Goal: Task Accomplishment & Management: Manage account settings

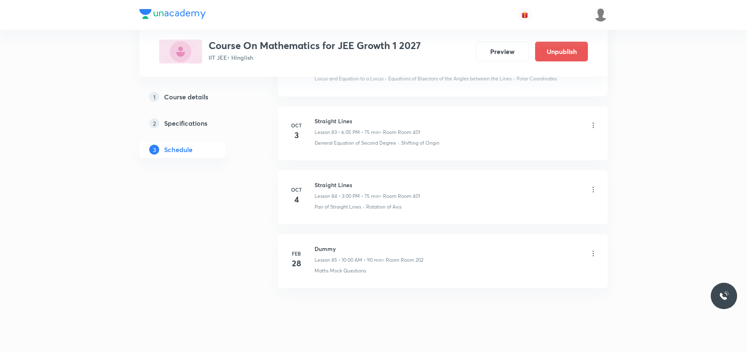
scroll to position [5771, 0]
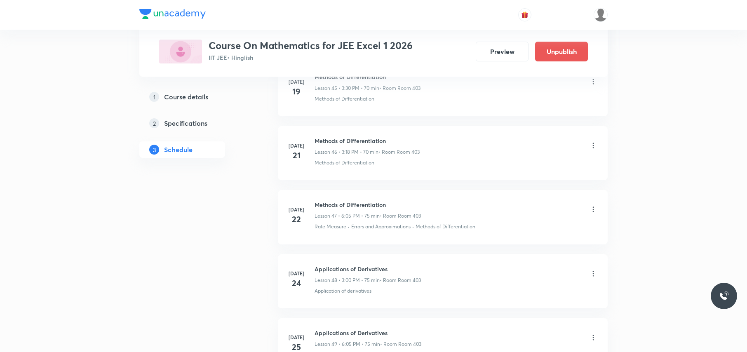
scroll to position [6350, 0]
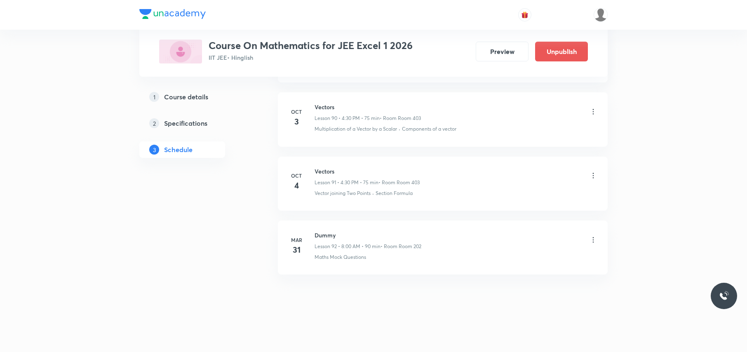
click at [594, 173] on icon at bounding box center [593, 175] width 8 height 8
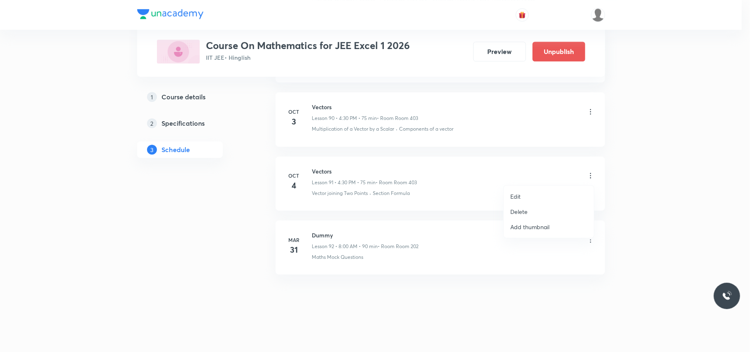
click at [252, 247] on div at bounding box center [375, 176] width 750 height 352
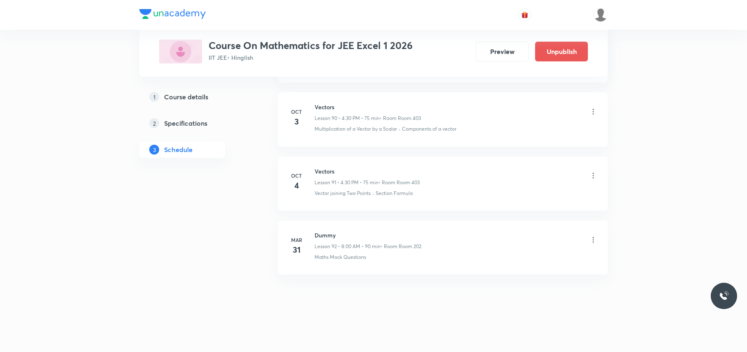
click at [594, 177] on icon at bounding box center [593, 175] width 8 height 8
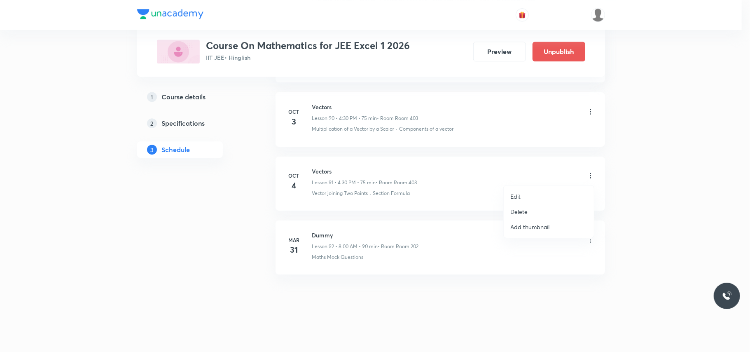
click at [528, 195] on li "Edit" at bounding box center [549, 196] width 90 height 15
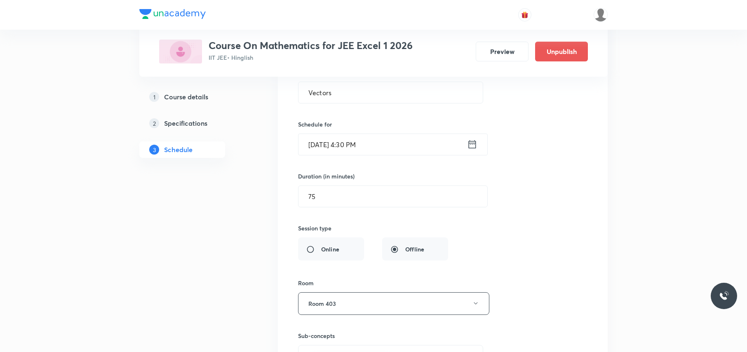
scroll to position [6033, 0]
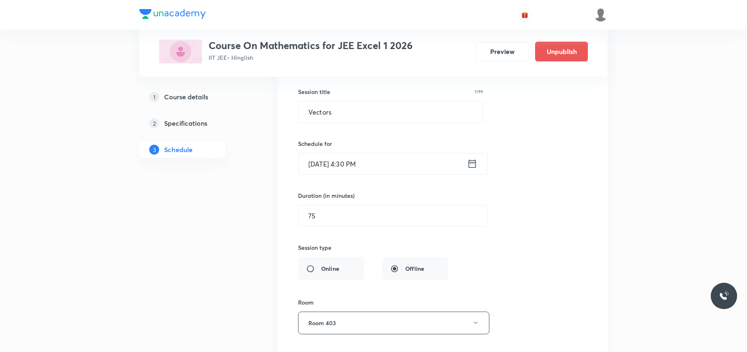
click at [391, 174] on input "[DATE] 4:30 PM" at bounding box center [382, 163] width 169 height 21
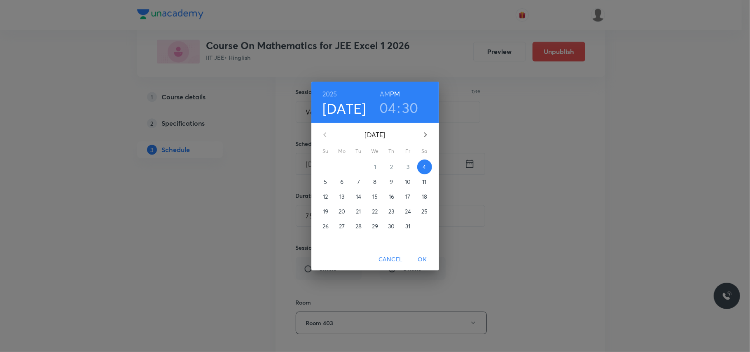
click at [393, 110] on h3 "04" at bounding box center [387, 107] width 17 height 17
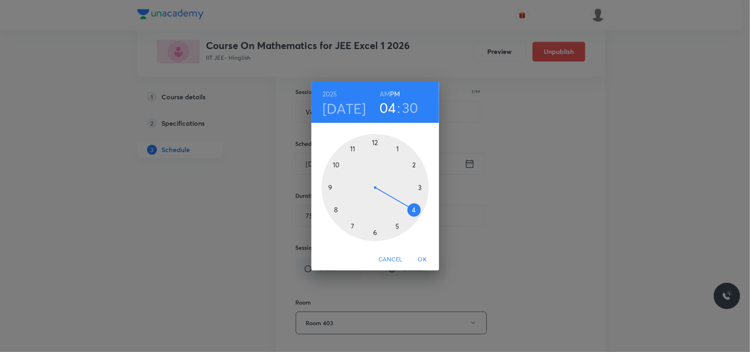
click at [420, 187] on div at bounding box center [375, 187] width 107 height 107
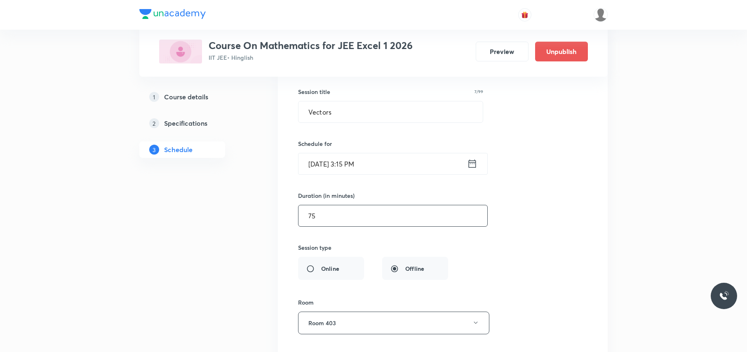
click at [325, 226] on input "75" at bounding box center [392, 215] width 189 height 21
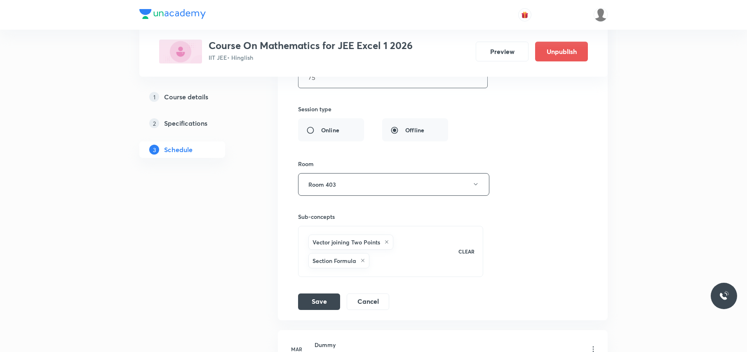
scroll to position [6143, 0]
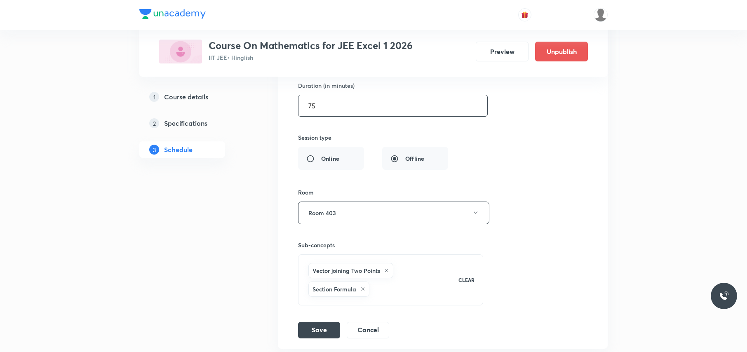
click at [315, 116] on input "75" at bounding box center [392, 105] width 189 height 21
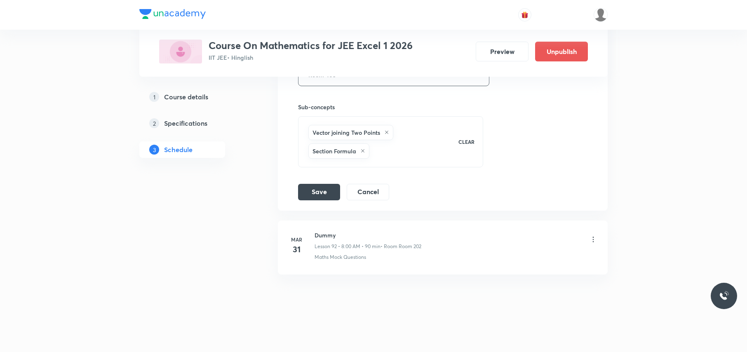
scroll to position [6307, 0]
type input "105"
click at [327, 195] on button "Save" at bounding box center [319, 191] width 42 height 16
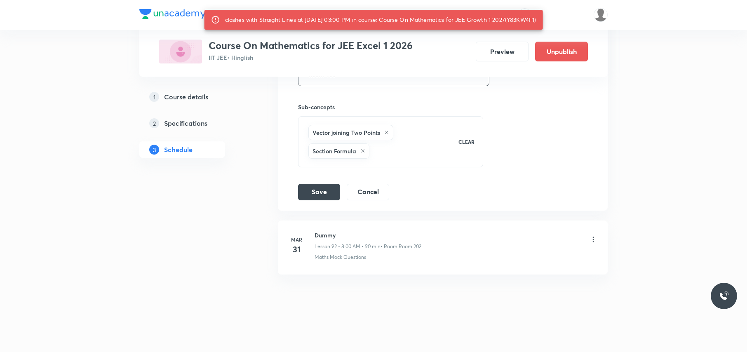
click at [526, 17] on div "clashes with Straight Lines at 04 Oct 2025 03:00 PM in course: Course On Mathem…" at bounding box center [380, 19] width 311 height 15
copy div "Y83KW4F1"
click at [315, 199] on button "Save" at bounding box center [319, 191] width 42 height 16
click at [316, 199] on button "Save" at bounding box center [319, 191] width 42 height 16
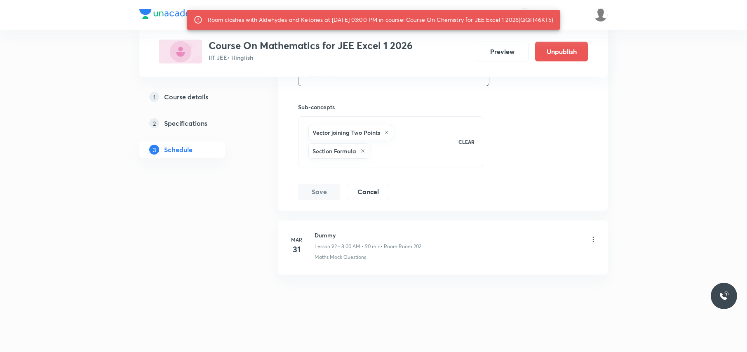
click at [236, 27] on div "Room clashes with Aldehydes and Ketones at 04 Oct 2025 03:00 PM in course: Cour…" at bounding box center [381, 19] width 346 height 15
copy div "QQH46KT5"
click at [327, 199] on button "Save" at bounding box center [319, 191] width 42 height 16
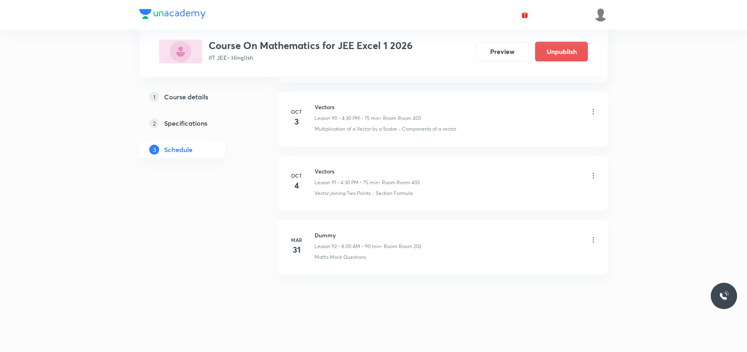
scroll to position [5970, 0]
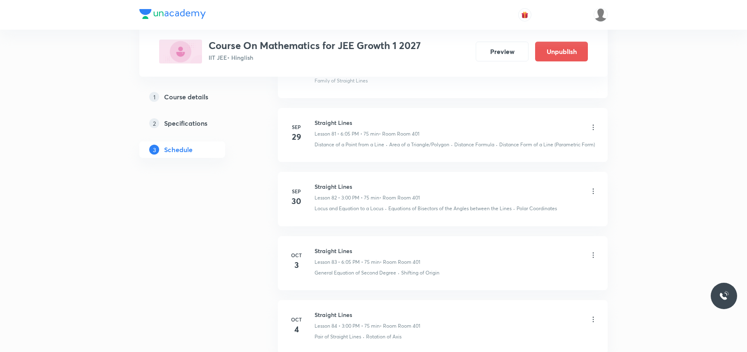
scroll to position [5826, 0]
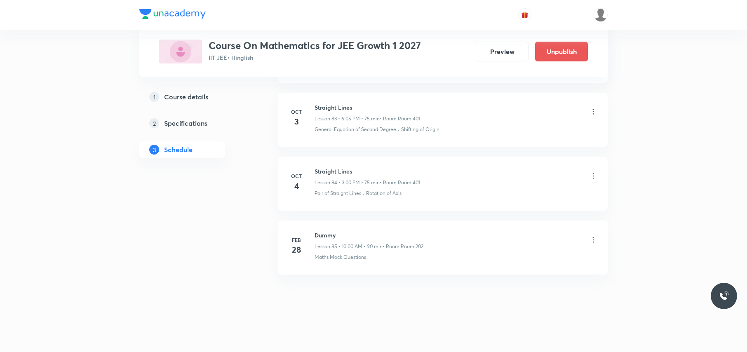
click at [593, 175] on icon at bounding box center [593, 176] width 8 height 8
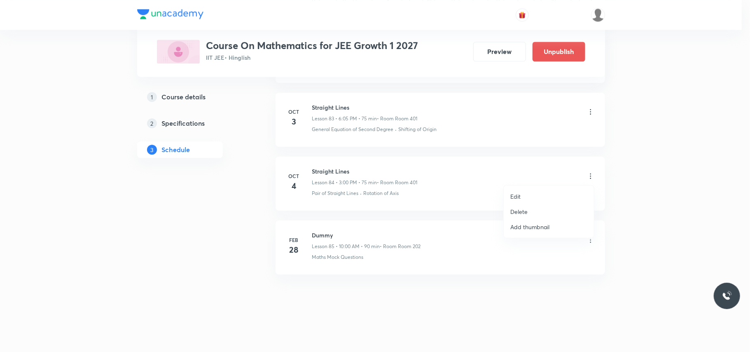
click at [522, 210] on p "Delete" at bounding box center [518, 211] width 17 height 9
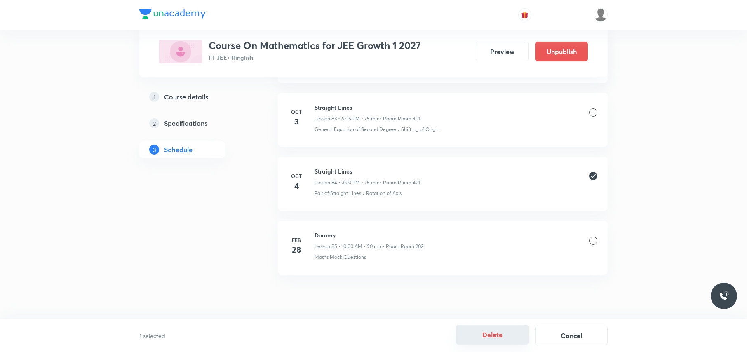
click at [500, 333] on button "Delete" at bounding box center [492, 335] width 73 height 20
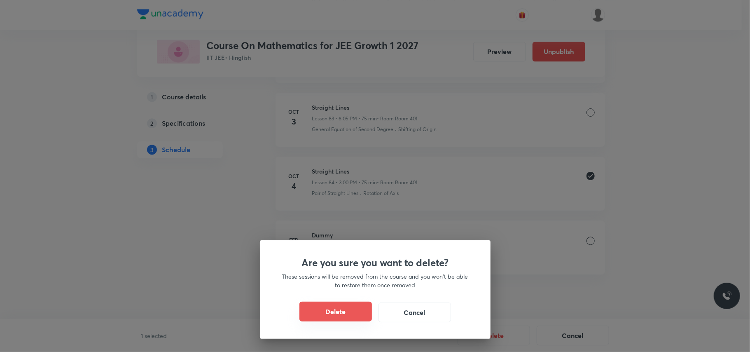
click at [335, 310] on button "Delete" at bounding box center [336, 312] width 73 height 20
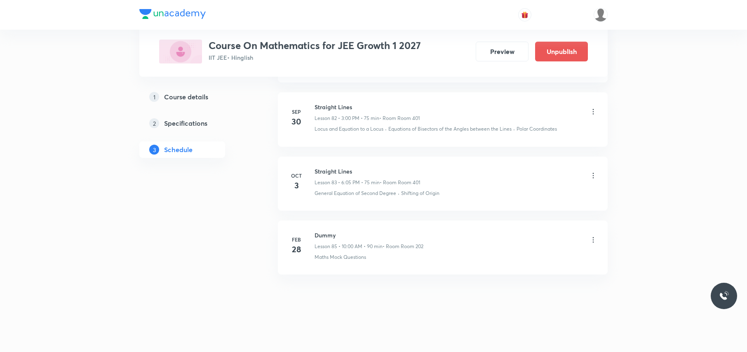
scroll to position [5762, 0]
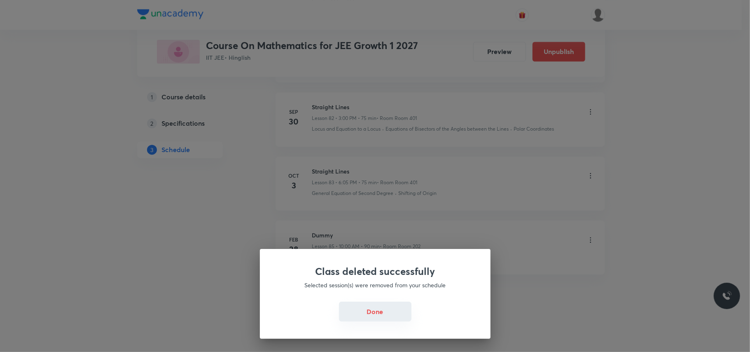
click at [361, 312] on button "Done" at bounding box center [375, 312] width 73 height 20
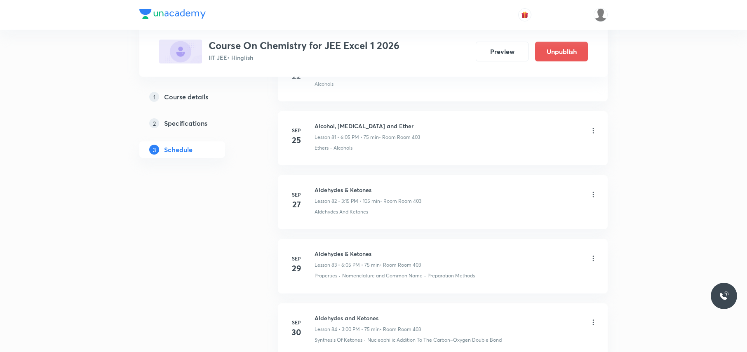
scroll to position [6068, 0]
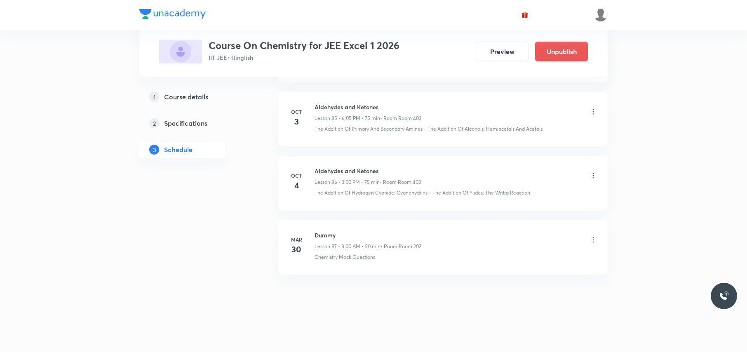
click at [590, 172] on icon at bounding box center [593, 175] width 8 height 8
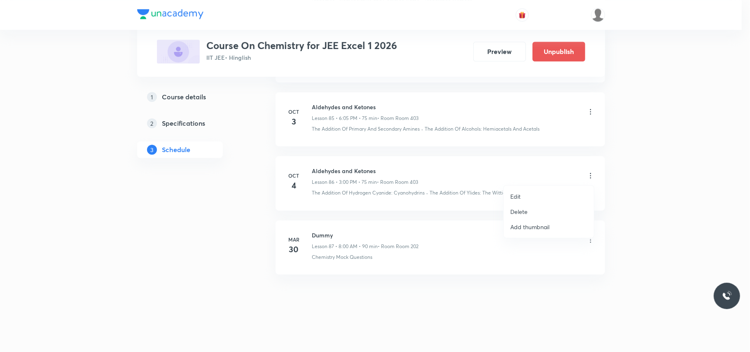
click at [515, 212] on p "Delete" at bounding box center [518, 211] width 17 height 9
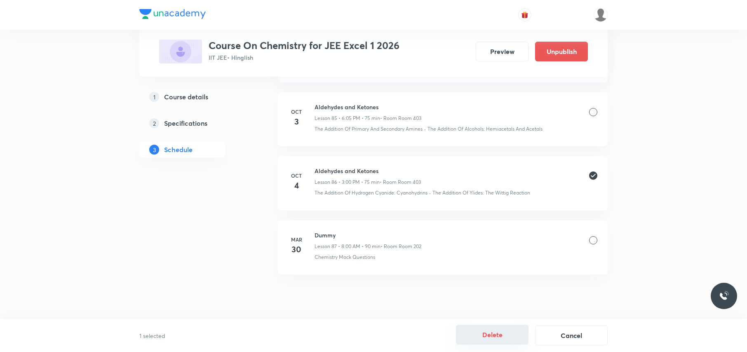
click at [481, 333] on button "Delete" at bounding box center [492, 335] width 73 height 20
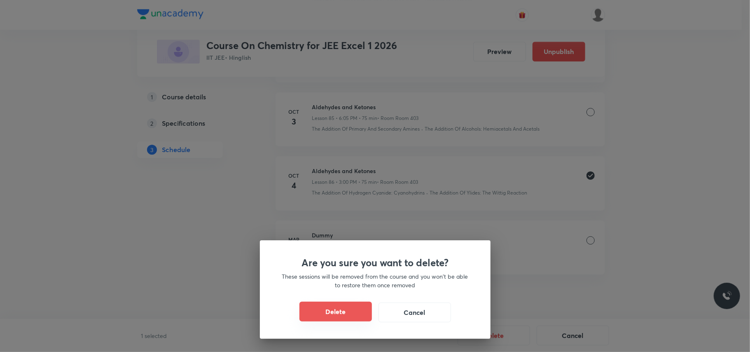
click at [325, 310] on button "Delete" at bounding box center [336, 312] width 73 height 20
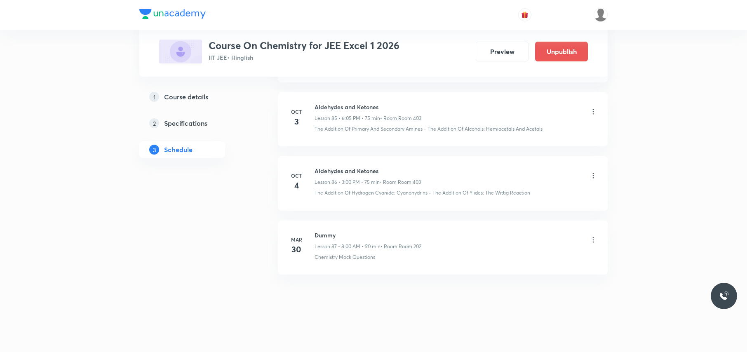
scroll to position [6003, 0]
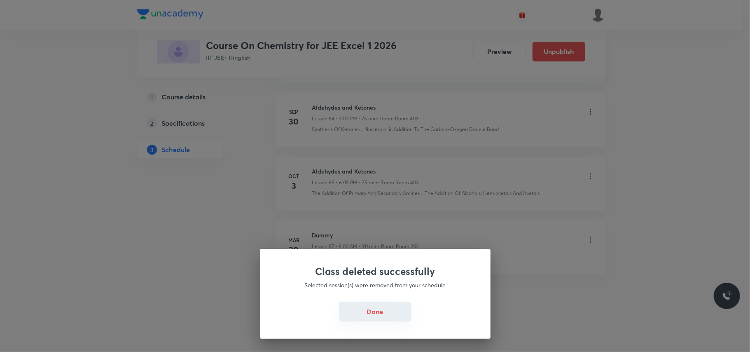
click at [373, 312] on button "Done" at bounding box center [375, 312] width 73 height 20
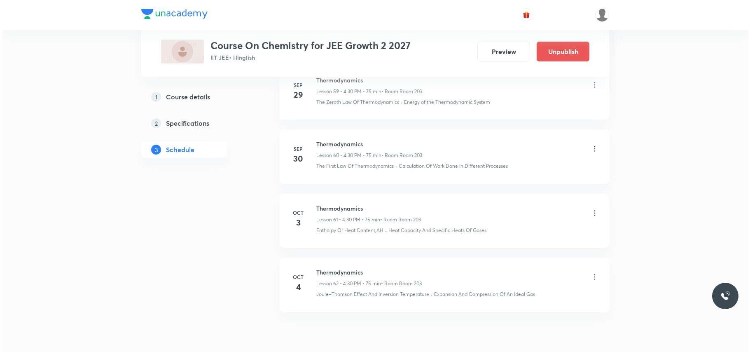
scroll to position [4395, 0]
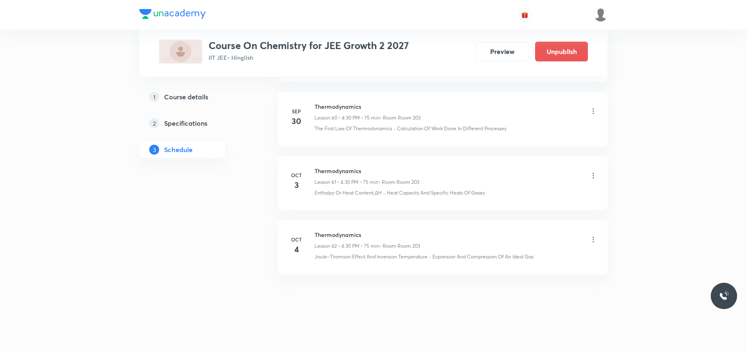
click at [592, 237] on icon at bounding box center [593, 239] width 8 height 8
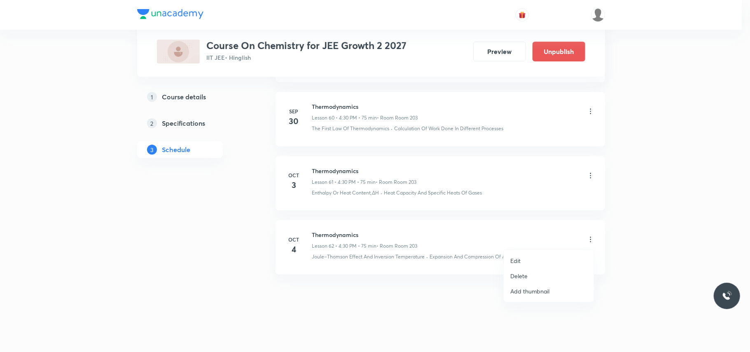
click at [530, 257] on li "Edit" at bounding box center [549, 260] width 90 height 15
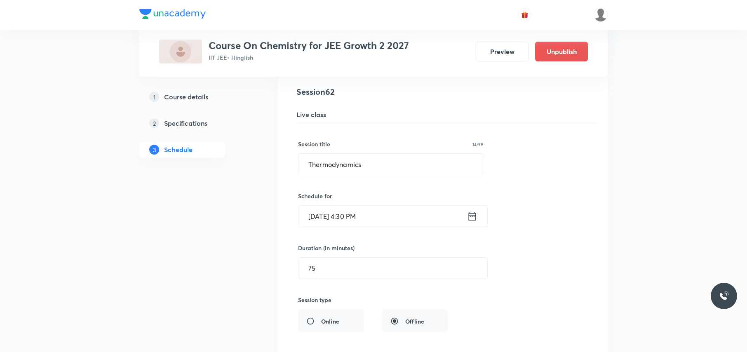
scroll to position [4094, 0]
click at [389, 229] on input "[DATE] 4:30 PM" at bounding box center [382, 218] width 169 height 21
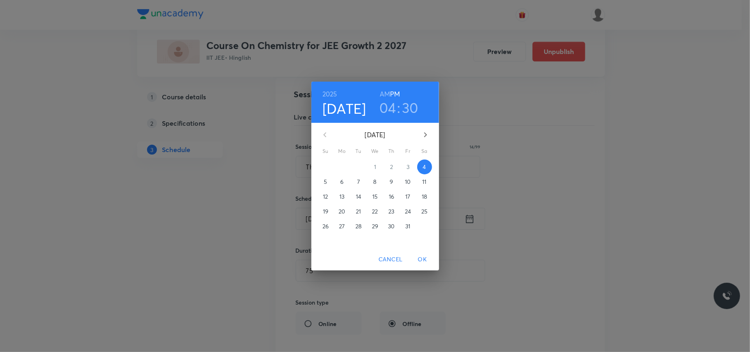
click at [390, 109] on h3 "04" at bounding box center [387, 107] width 17 height 17
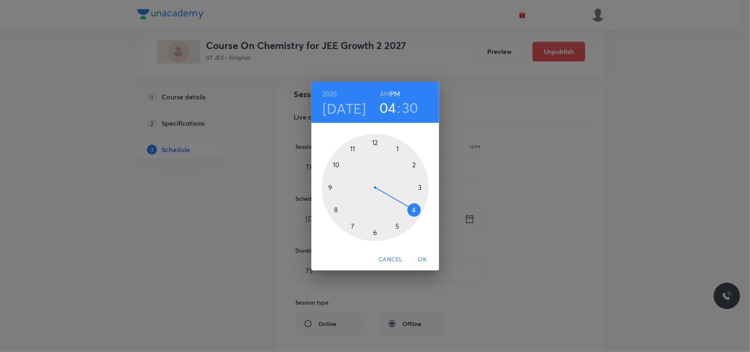
click at [421, 187] on div at bounding box center [375, 187] width 107 height 107
click at [419, 187] on div at bounding box center [375, 187] width 107 height 107
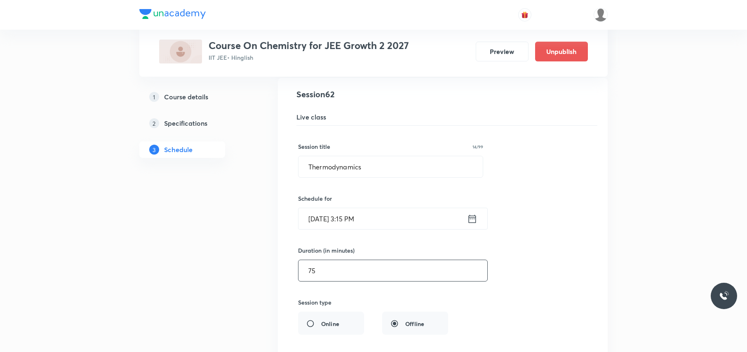
click at [332, 281] on input "75" at bounding box center [392, 270] width 189 height 21
type input "105"
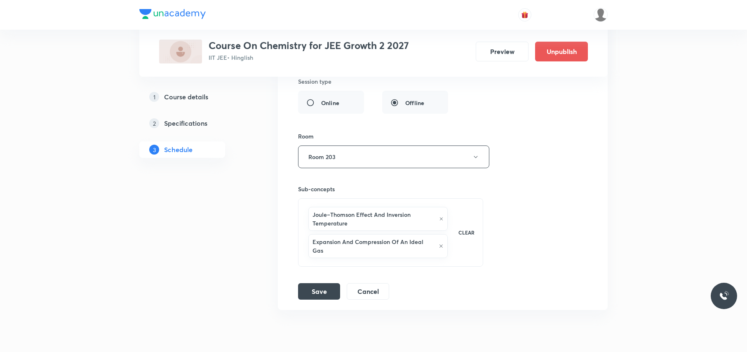
scroll to position [4369, 0]
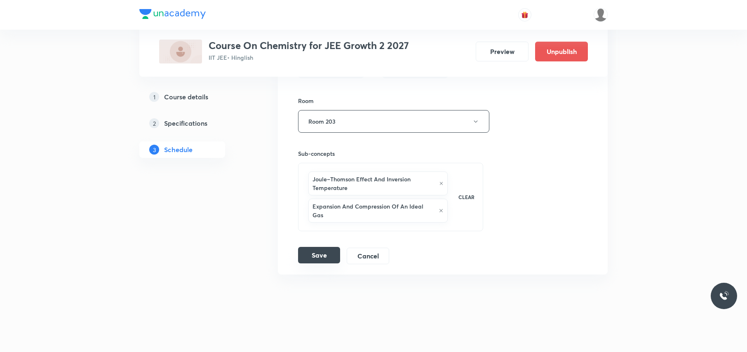
click at [325, 258] on button "Save" at bounding box center [319, 255] width 42 height 16
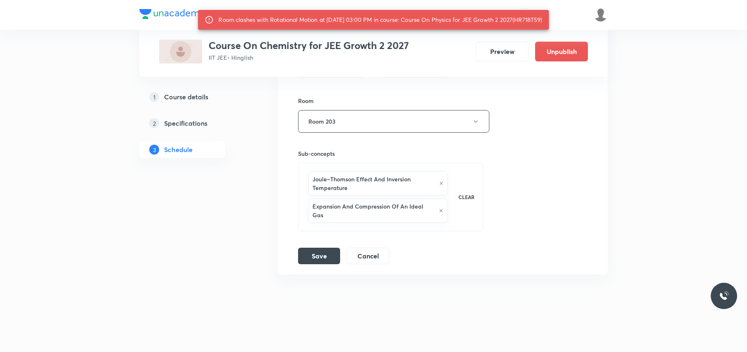
click at [538, 19] on div "Room clashes with Rotational Motion at 04 Oct 2025 03:00 PM in course: Course O…" at bounding box center [379, 19] width 323 height 15
copy div "HR718T59"
click at [323, 263] on button "Save" at bounding box center [319, 255] width 42 height 16
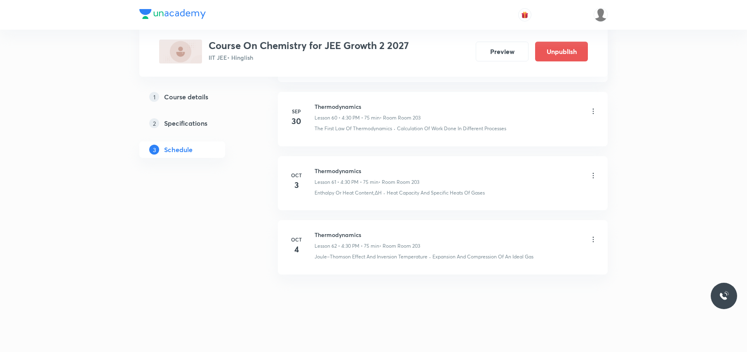
scroll to position [4015, 0]
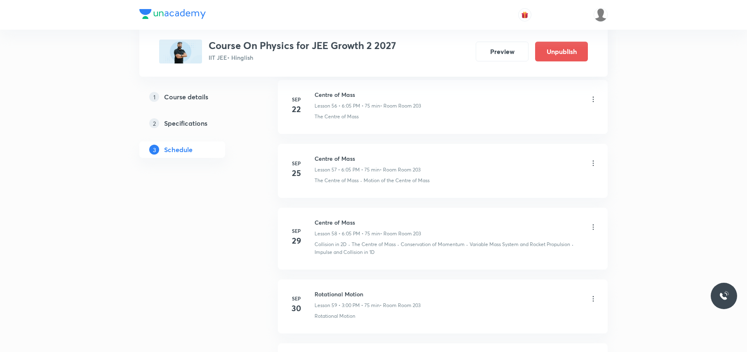
scroll to position [4389, 0]
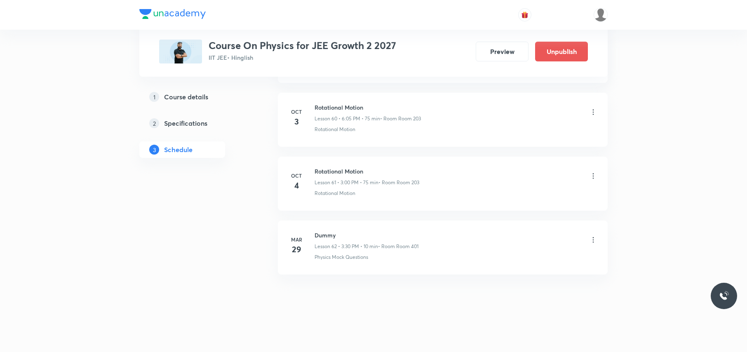
click at [592, 178] on icon at bounding box center [593, 176] width 8 height 8
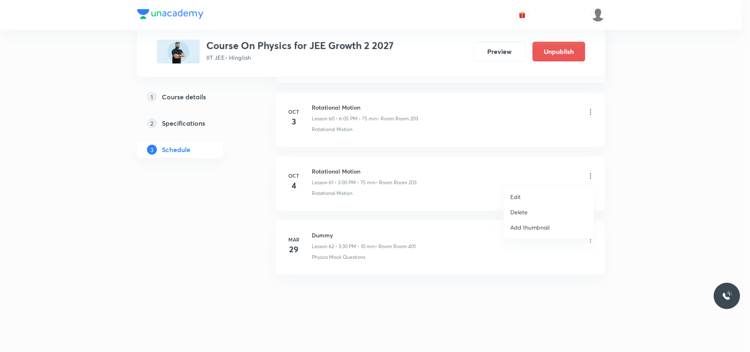
click at [531, 211] on li "Delete" at bounding box center [549, 211] width 90 height 15
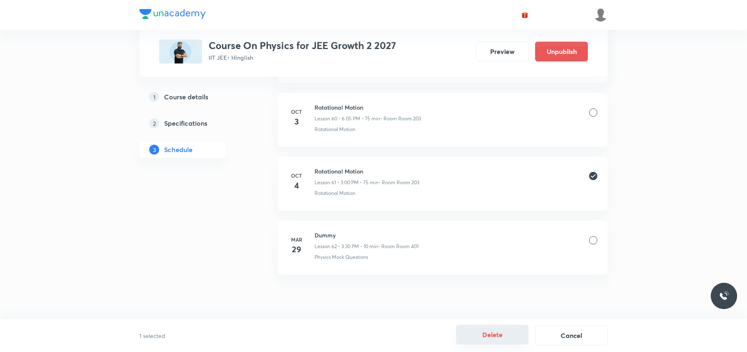
click at [492, 338] on button "Delete" at bounding box center [492, 335] width 73 height 20
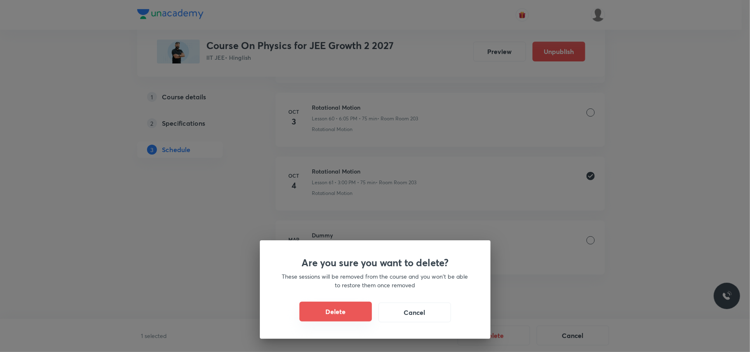
click at [328, 309] on button "Delete" at bounding box center [336, 312] width 73 height 20
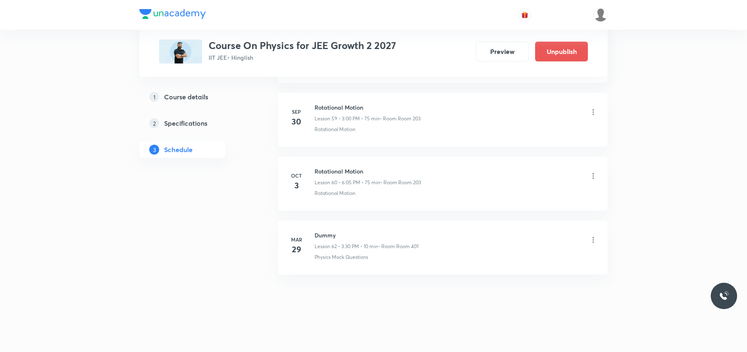
scroll to position [4324, 0]
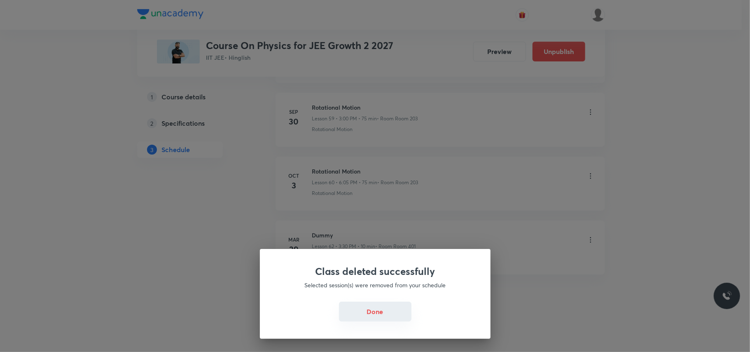
click at [368, 309] on button "Done" at bounding box center [375, 312] width 73 height 20
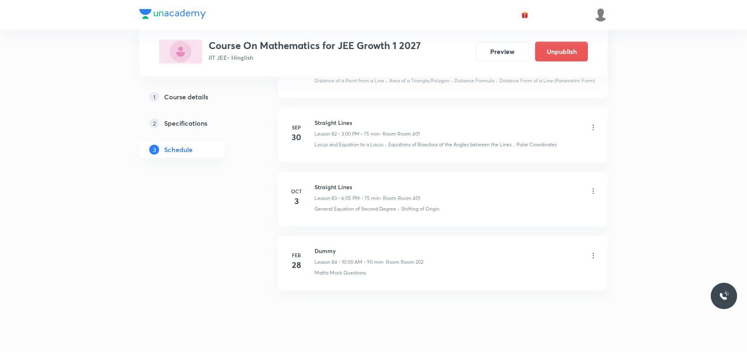
scroll to position [5762, 0]
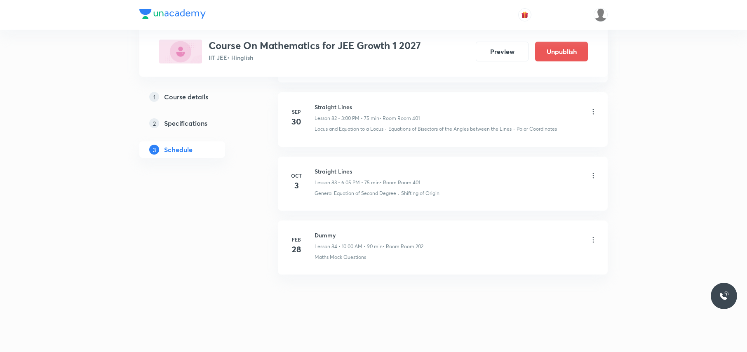
click at [337, 170] on h6 "Straight Lines" at bounding box center [366, 171] width 105 height 9
copy h6 "Straight Lines"
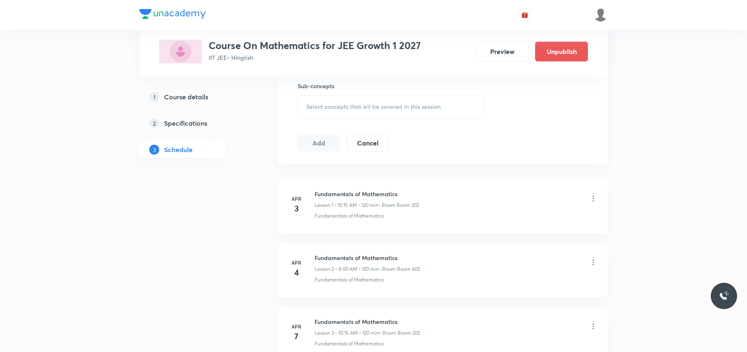
scroll to position [0, 0]
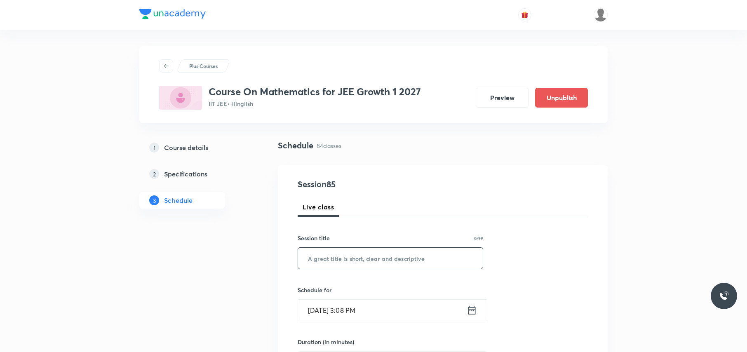
click at [335, 260] on input "text" at bounding box center [390, 258] width 185 height 21
paste input "Straight Lines"
type input "Straight Lines"
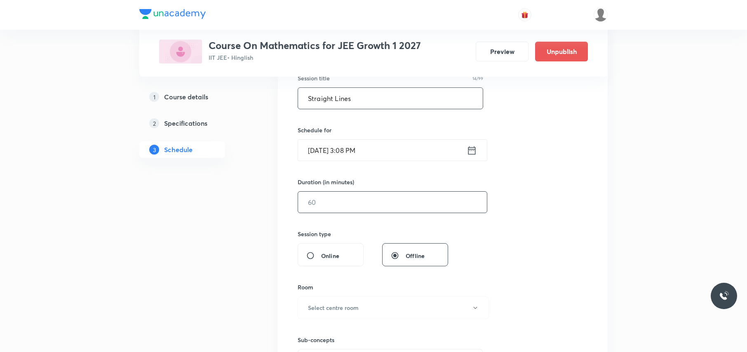
scroll to position [165, 0]
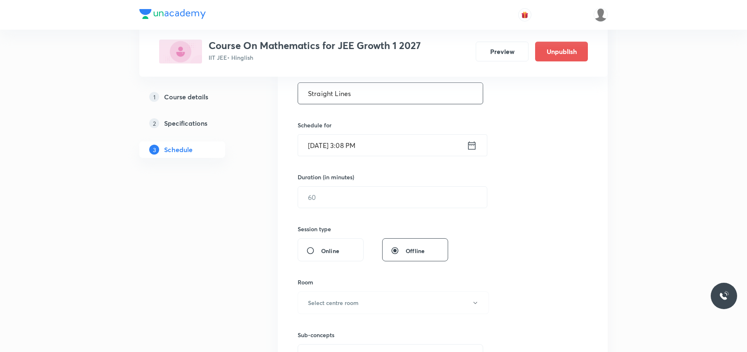
click at [395, 150] on input "Oct 4, 2025, 3:08 PM" at bounding box center [382, 145] width 169 height 21
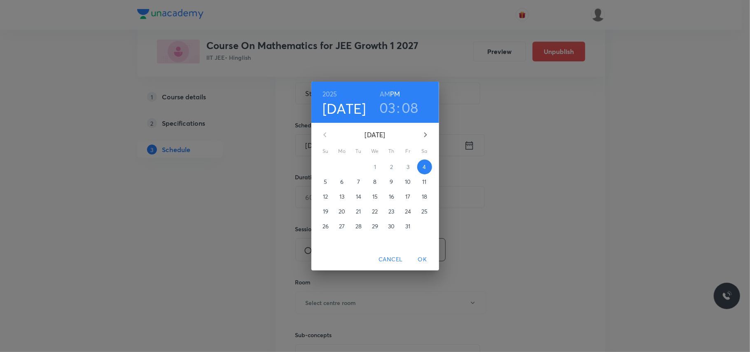
click at [389, 104] on h3 "03" at bounding box center [387, 107] width 16 height 17
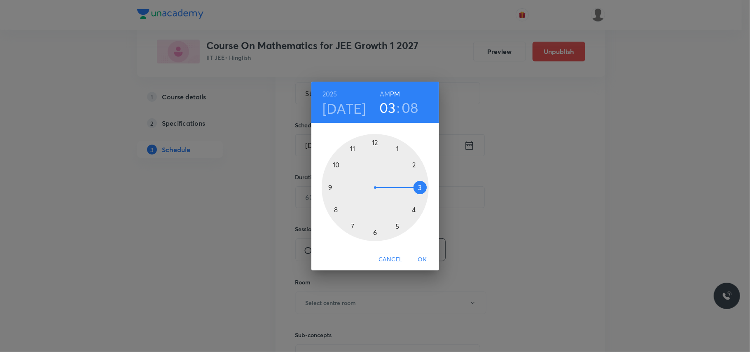
click at [398, 226] on div at bounding box center [375, 187] width 107 height 107
click at [413, 207] on div at bounding box center [375, 187] width 107 height 107
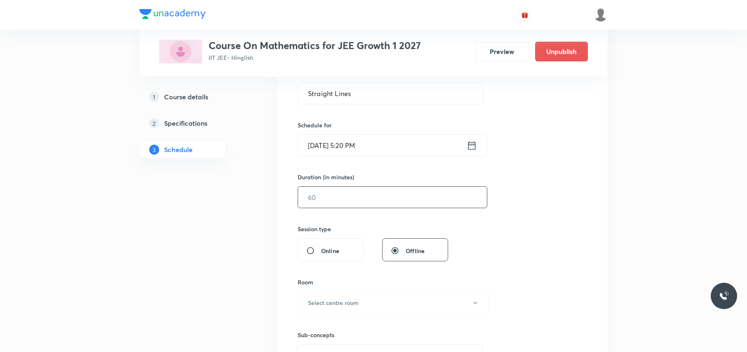
click at [335, 208] on div "​" at bounding box center [392, 197] width 190 height 22
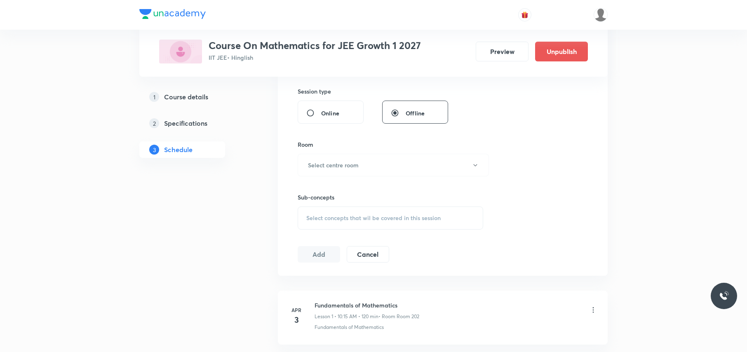
scroll to position [330, 0]
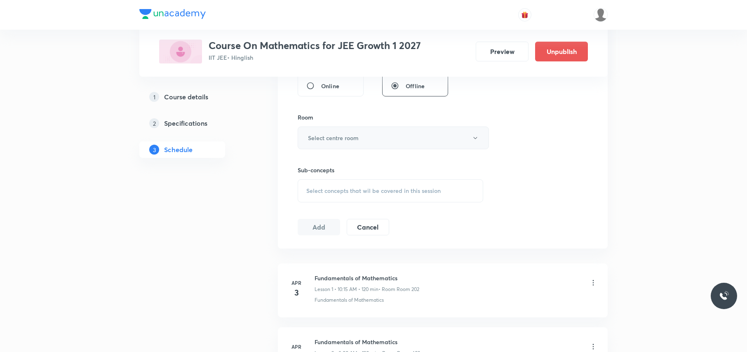
type input "100"
click at [366, 137] on button "Select centre room" at bounding box center [392, 137] width 191 height 23
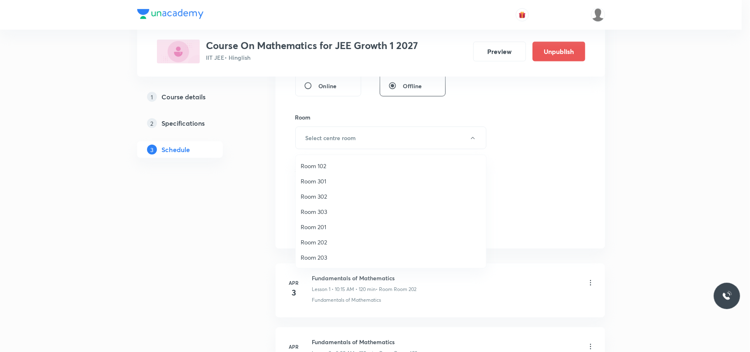
click at [328, 166] on span "Room 102" at bounding box center [391, 166] width 180 height 9
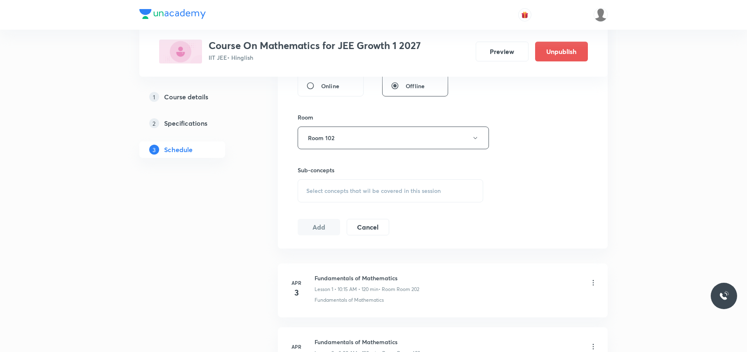
click at [327, 186] on div "Select concepts that wil be covered in this session" at bounding box center [389, 190] width 185 height 23
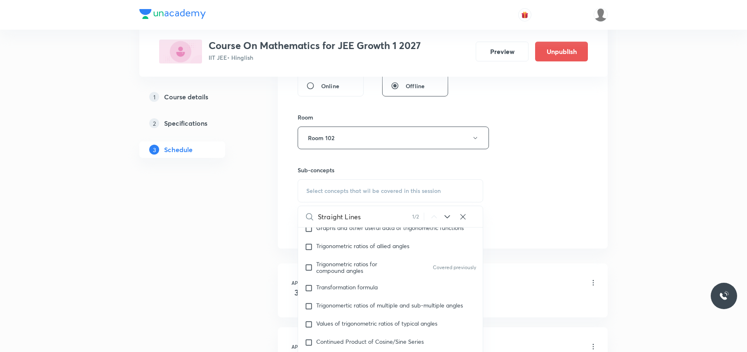
scroll to position [4773, 0]
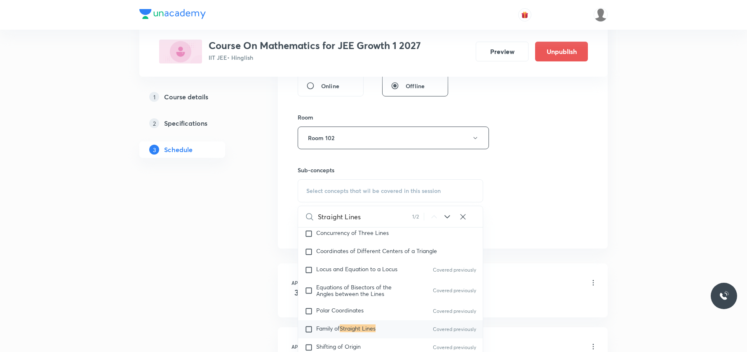
type input "Straight Lines"
click at [308, 333] on input "checkbox" at bounding box center [310, 329] width 12 height 8
checkbox input "true"
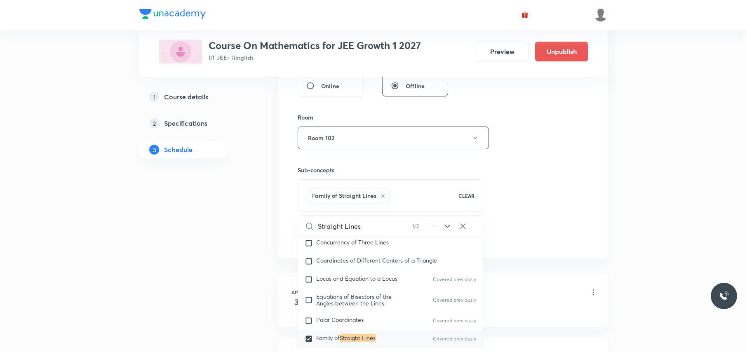
click at [284, 215] on div "Session 85 Live class Session title 14/99 Straight Lines ​ Schedule for Oct 4, …" at bounding box center [443, 46] width 330 height 423
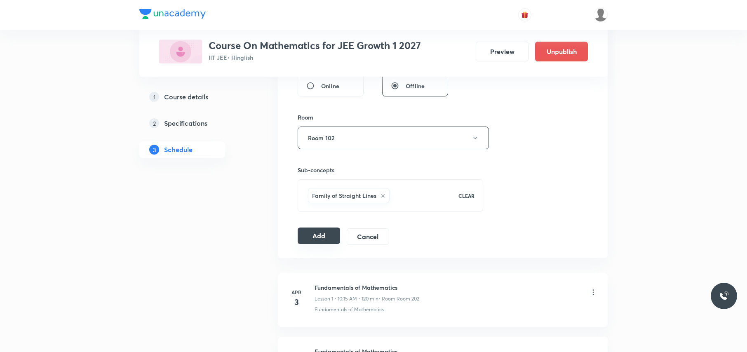
click at [318, 235] on button "Add" at bounding box center [318, 235] width 42 height 16
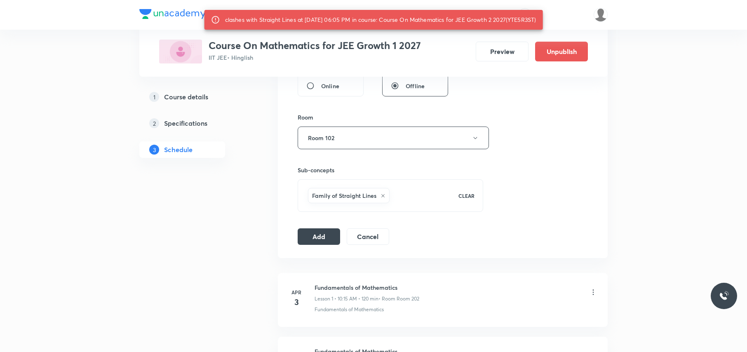
click at [527, 19] on div "clashes with Straight Lines at 04 Oct 2025 06:05 PM in course: Course On Mathem…" at bounding box center [380, 19] width 311 height 15
copy div "YTE5R3ST"
click at [314, 241] on button "Add" at bounding box center [318, 235] width 42 height 16
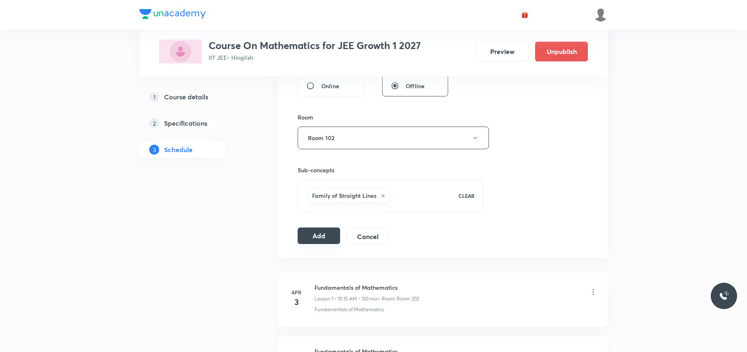
click at [320, 239] on button "Add" at bounding box center [318, 235] width 42 height 16
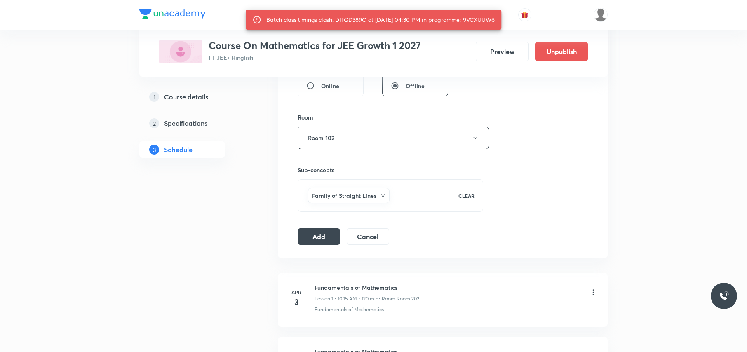
click at [490, 20] on div "Batch class timings clash. DHGD389C at 04 Oct 2025 04:30 PM in programme: 9VCXU…" at bounding box center [380, 19] width 228 height 15
copy div "9VCXUUW6"
click at [320, 233] on button "Add" at bounding box center [318, 235] width 42 height 16
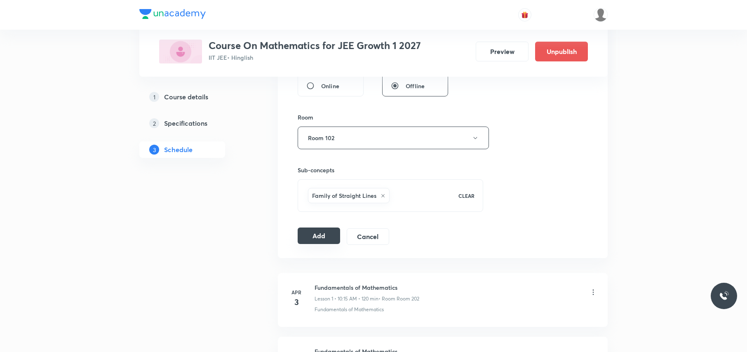
click at [322, 236] on button "Add" at bounding box center [318, 235] width 42 height 16
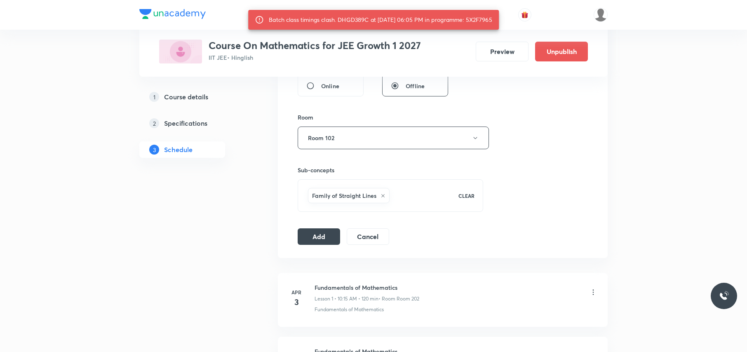
click at [485, 20] on div "Batch class timings clash. DHGD389C at 04 Oct 2025 06:05 PM in programme: 5X2F7…" at bounding box center [380, 19] width 223 height 15
copy div "5X2F7965"
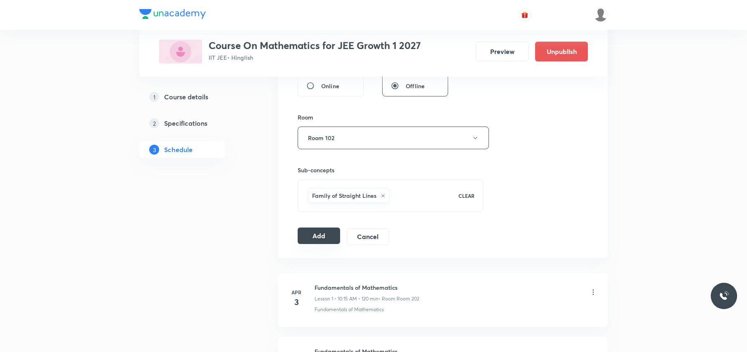
click at [325, 241] on button "Add" at bounding box center [318, 235] width 42 height 16
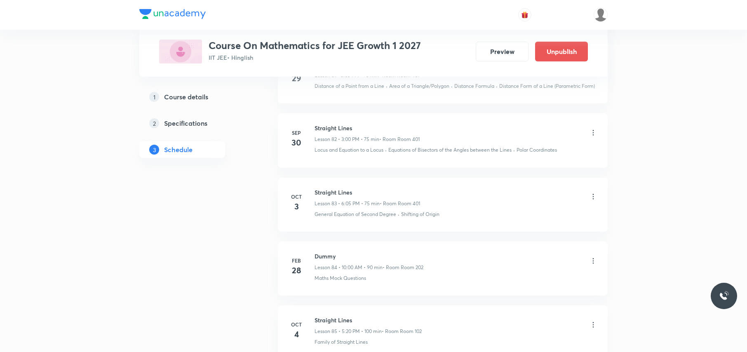
scroll to position [5446, 0]
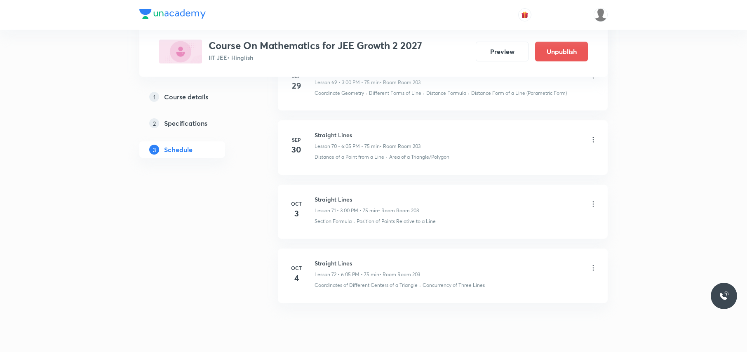
scroll to position [4947, 0]
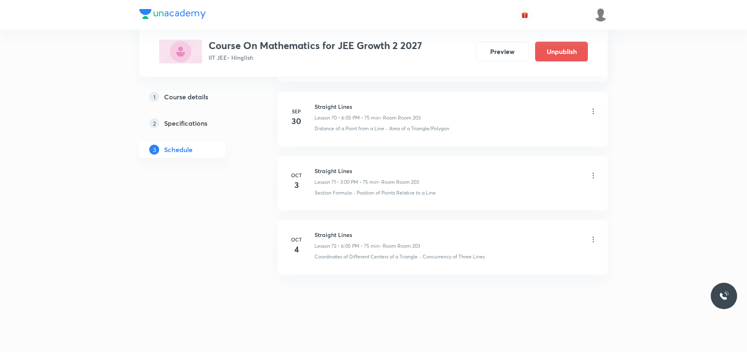
click at [591, 239] on icon at bounding box center [593, 239] width 8 height 8
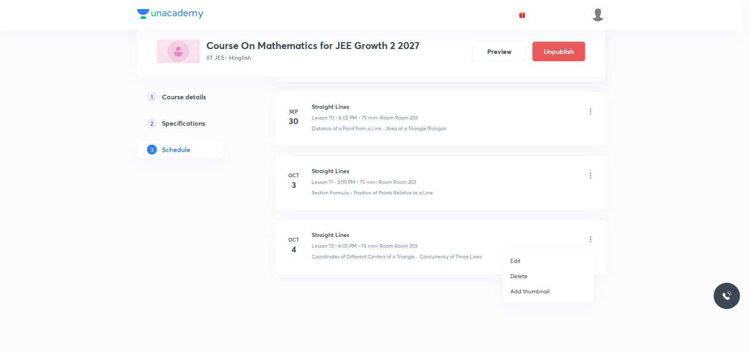
click at [531, 271] on li "Delete" at bounding box center [549, 275] width 90 height 15
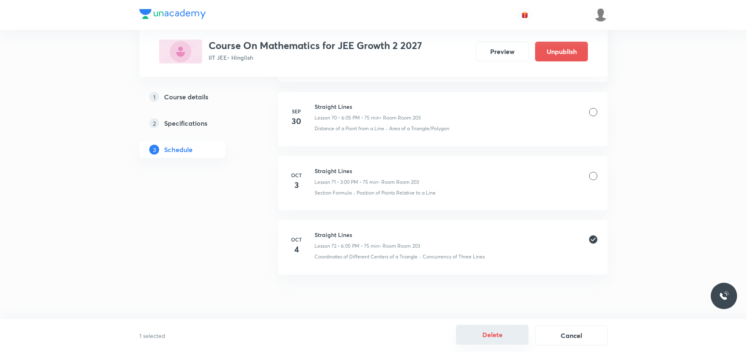
click at [468, 328] on button "Delete" at bounding box center [492, 335] width 73 height 20
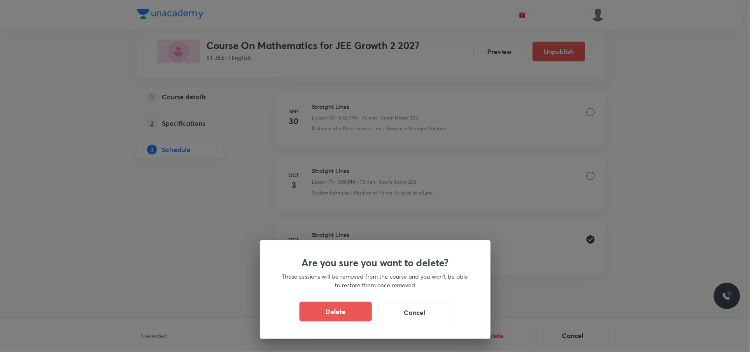
click at [348, 310] on button "Delete" at bounding box center [336, 312] width 73 height 20
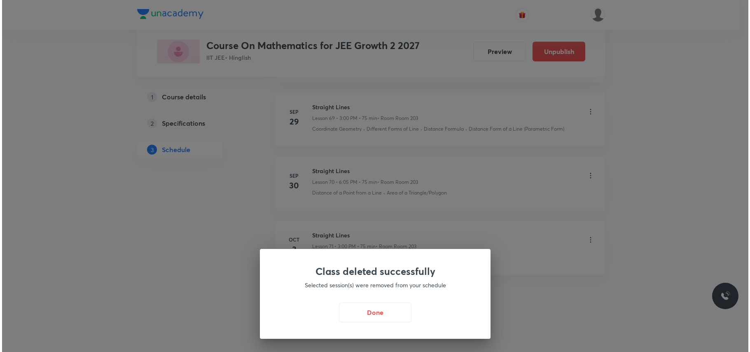
scroll to position [4883, 0]
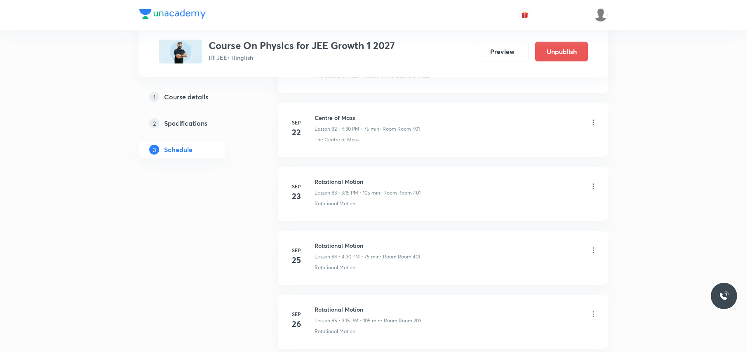
scroll to position [6132, 0]
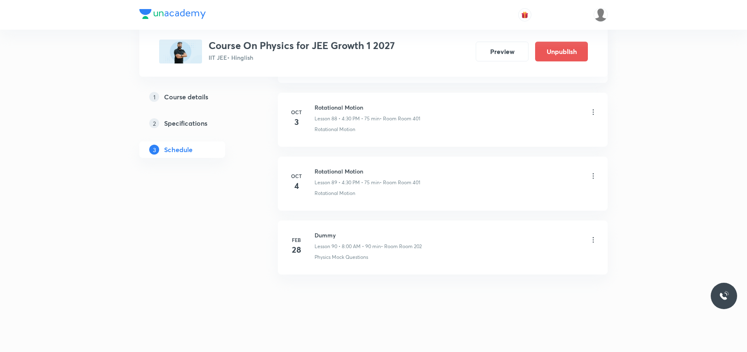
click at [593, 177] on icon at bounding box center [593, 176] width 8 height 8
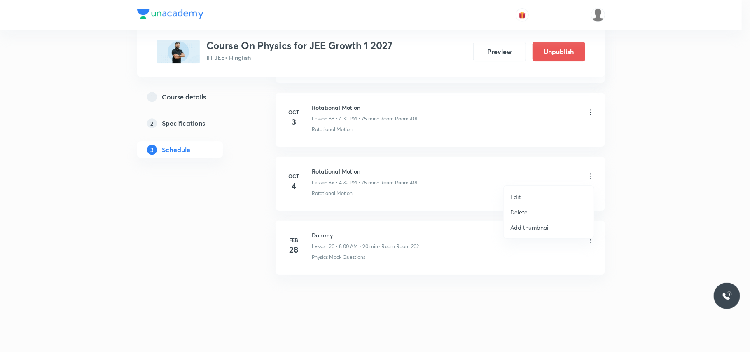
click at [526, 213] on p "Delete" at bounding box center [518, 212] width 17 height 9
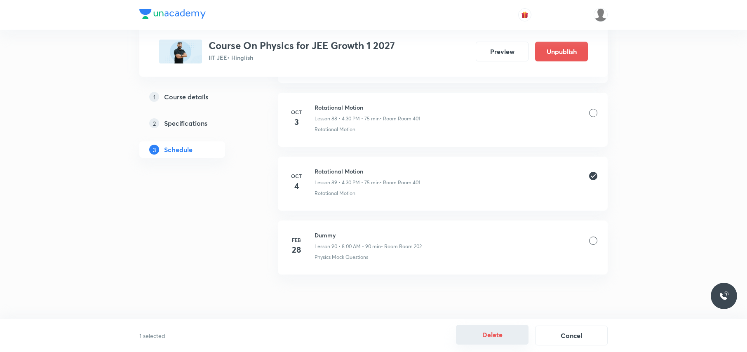
click at [495, 338] on button "Delete" at bounding box center [492, 335] width 73 height 20
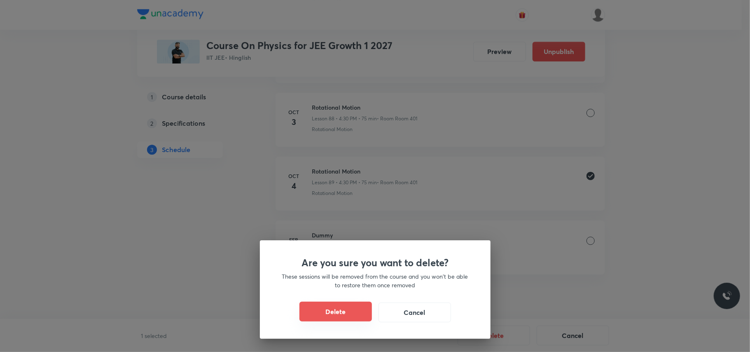
click at [342, 314] on button "Delete" at bounding box center [336, 312] width 73 height 20
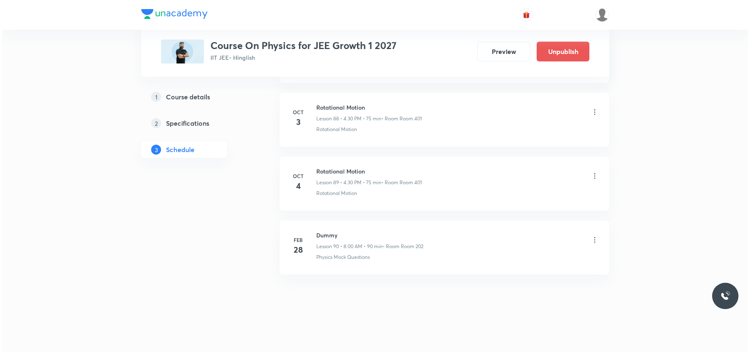
scroll to position [6068, 0]
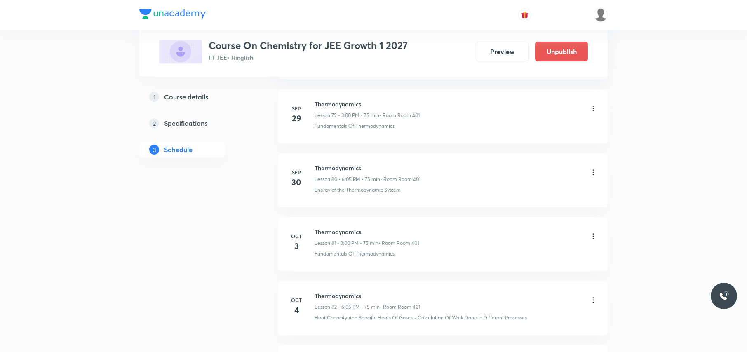
scroll to position [5752, 0]
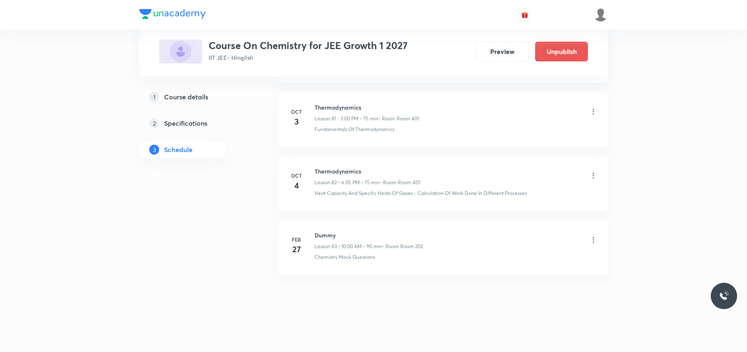
click at [592, 172] on icon at bounding box center [593, 175] width 8 height 8
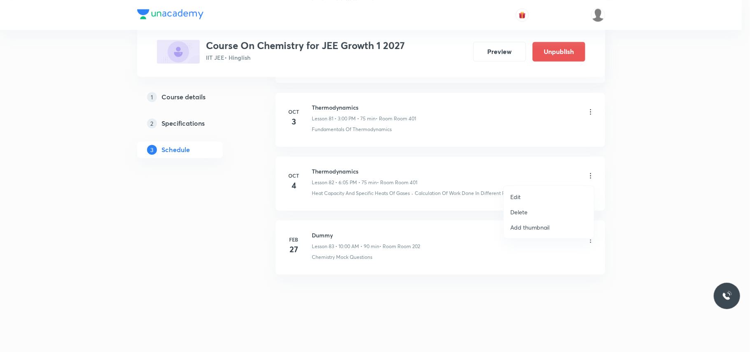
click at [515, 208] on p "Delete" at bounding box center [518, 212] width 17 height 9
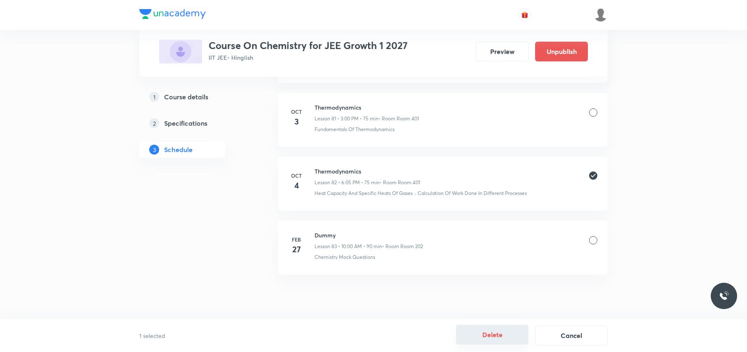
click at [500, 336] on button "Delete" at bounding box center [492, 335] width 73 height 20
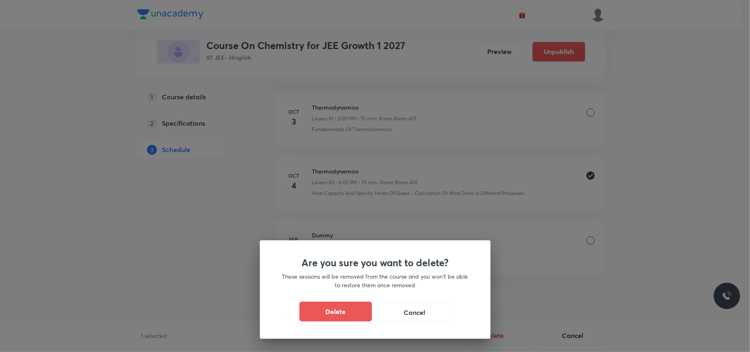
click at [327, 310] on button "Delete" at bounding box center [336, 312] width 73 height 20
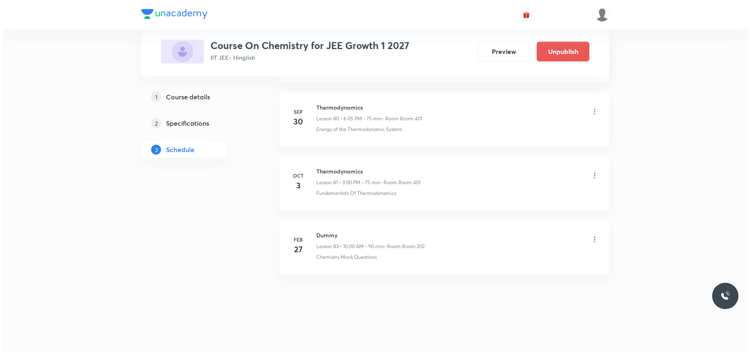
scroll to position [5687, 0]
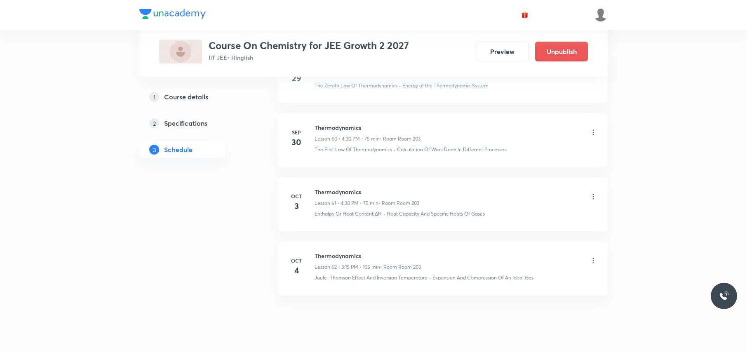
scroll to position [4395, 0]
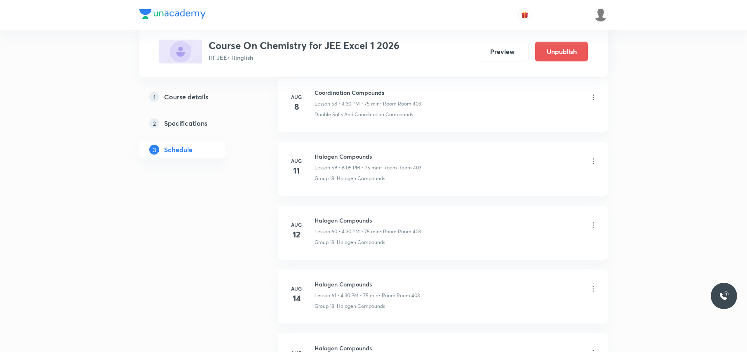
scroll to position [6003, 0]
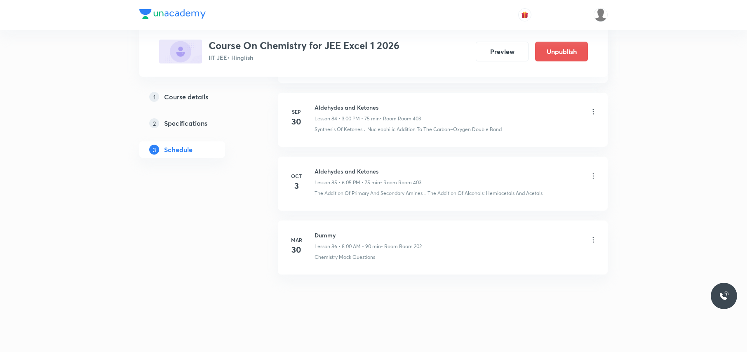
click at [347, 173] on h6 "Aldehydes and Ketones" at bounding box center [367, 171] width 107 height 9
copy h6 "Aldehydes and Ketones"
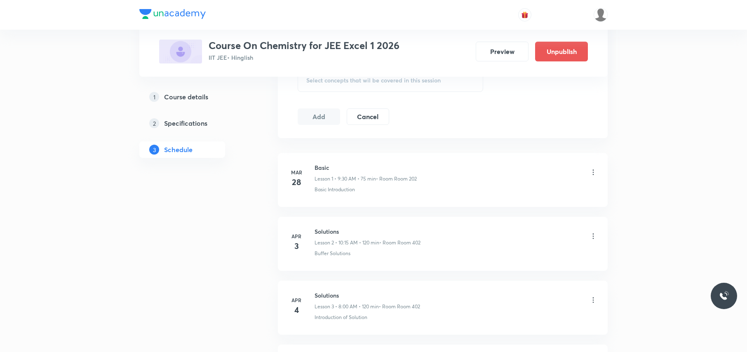
scroll to position [0, 0]
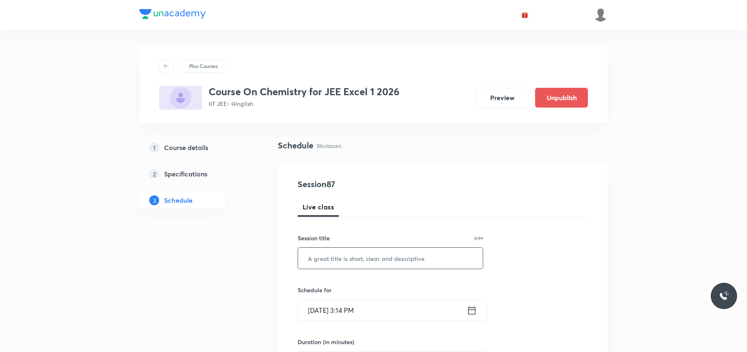
click at [325, 254] on input "text" at bounding box center [390, 258] width 185 height 21
paste input "Aldehydes and Ketones"
type input "Aldehydes and Ketones"
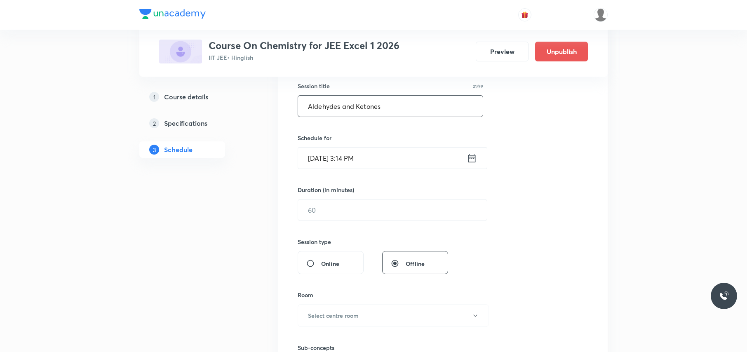
scroll to position [165, 0]
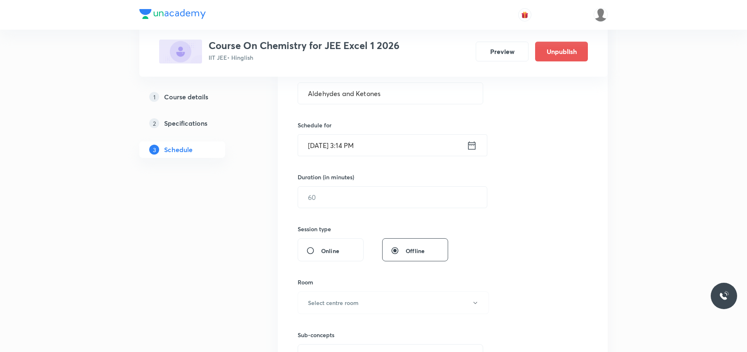
click at [376, 147] on input "Oct 4, 2025, 3:14 PM" at bounding box center [382, 145] width 169 height 21
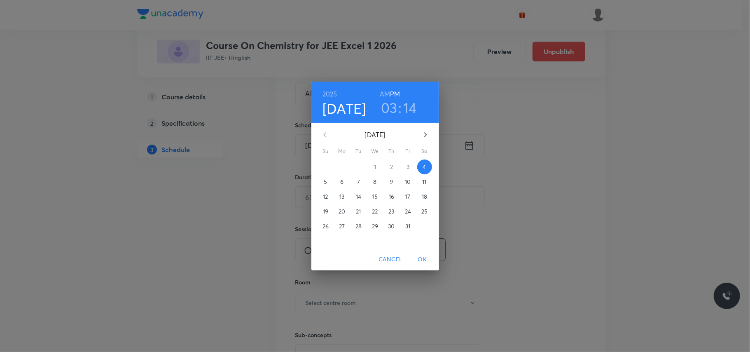
click at [388, 108] on h3 "03" at bounding box center [389, 107] width 16 height 17
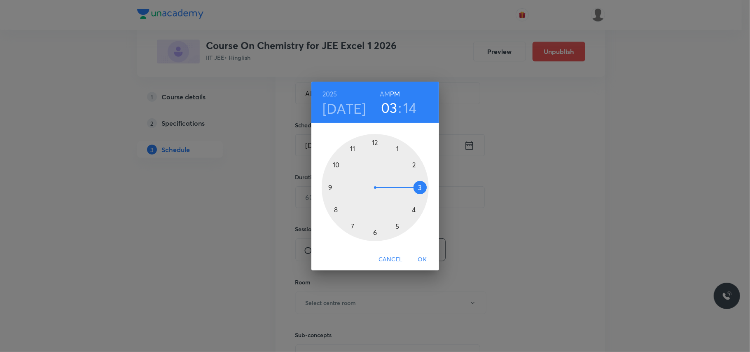
click at [398, 225] on div at bounding box center [375, 187] width 107 height 107
click at [415, 209] on div at bounding box center [375, 187] width 107 height 107
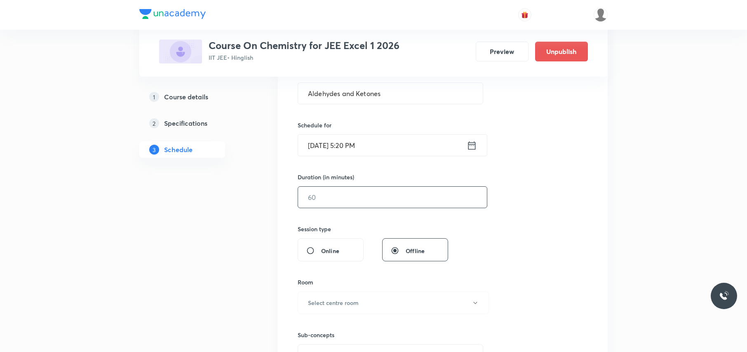
click at [333, 197] on input "text" at bounding box center [392, 197] width 189 height 21
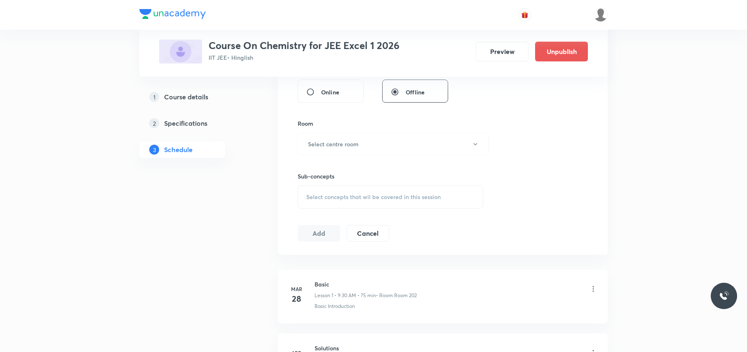
scroll to position [330, 0]
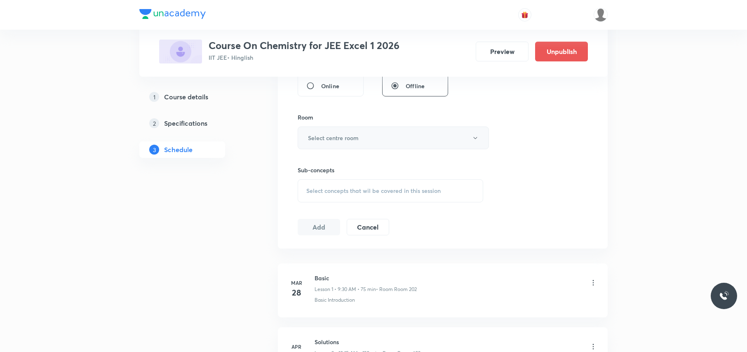
type input "100"
click at [368, 136] on button "Select centre room" at bounding box center [392, 137] width 191 height 23
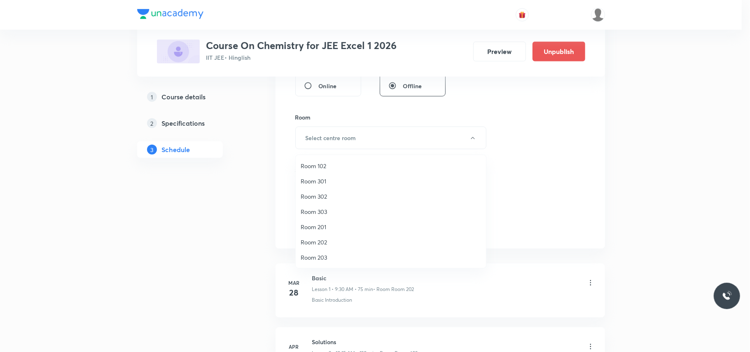
click at [325, 164] on span "Room 102" at bounding box center [391, 166] width 180 height 9
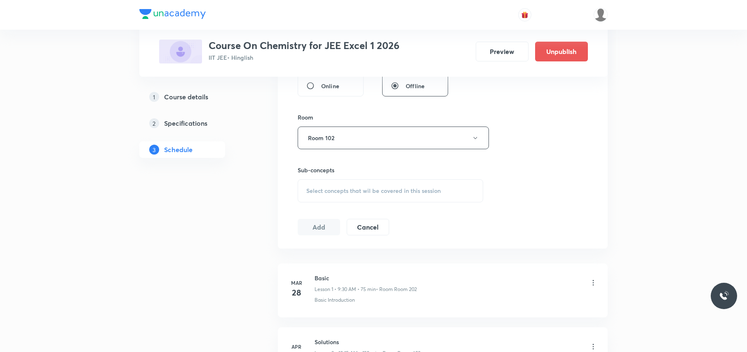
click at [323, 184] on div "Select concepts that wil be covered in this session" at bounding box center [389, 190] width 185 height 23
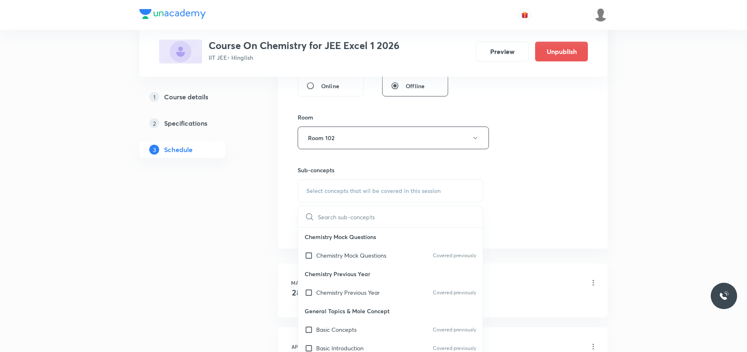
paste input "Aldehydes and Ketones"
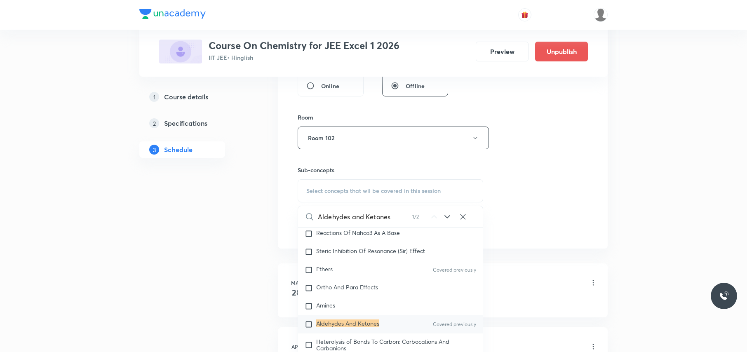
scroll to position [384, 0]
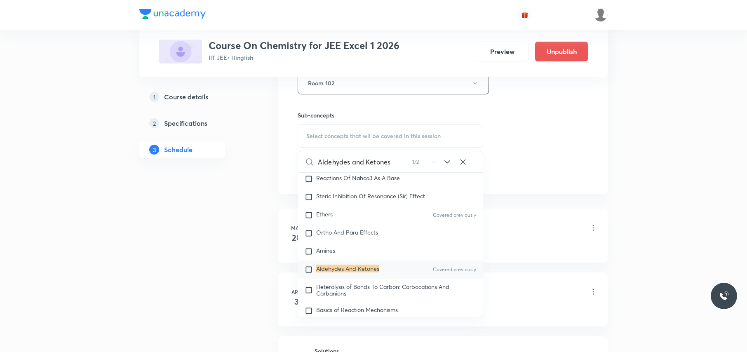
type input "Aldehydes and Ketones"
click at [308, 274] on input "checkbox" at bounding box center [310, 269] width 12 height 8
checkbox input "true"
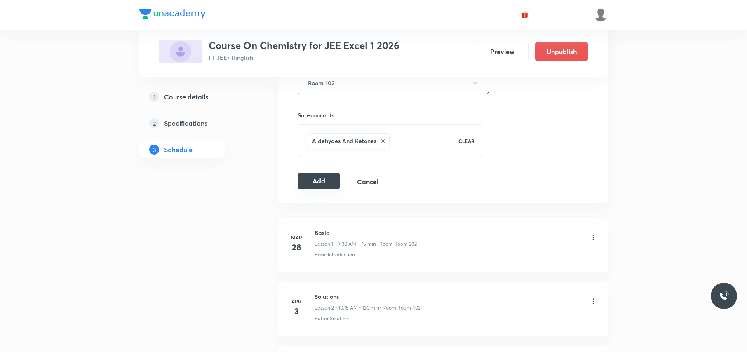
click at [322, 185] on button "Add" at bounding box center [318, 181] width 42 height 16
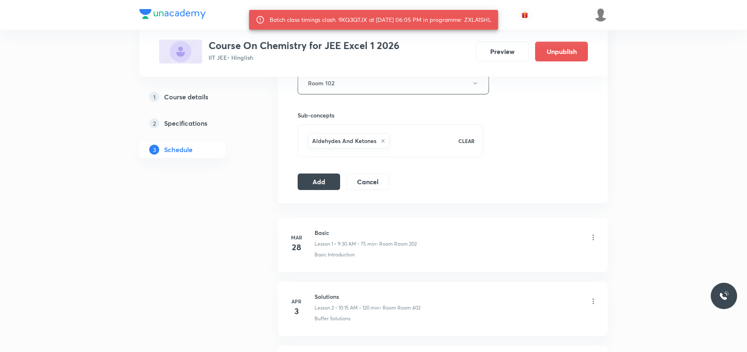
click at [486, 20] on div "Batch class timings clash. 9XQ3QTJX at 04 Oct 2025 06:05 PM in programme: ZXLA1…" at bounding box center [380, 19] width 222 height 15
copy div "ZXLA1SHL"
click at [317, 185] on button "Add" at bounding box center [318, 181] width 42 height 16
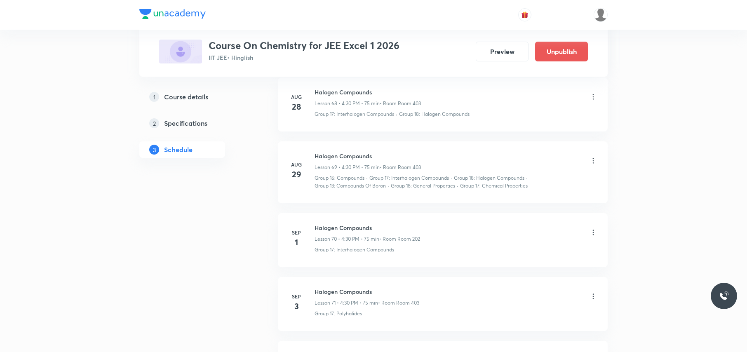
scroll to position [5688, 0]
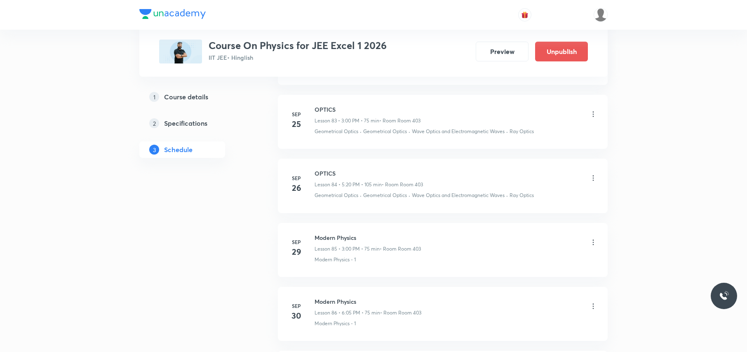
scroll to position [6051, 0]
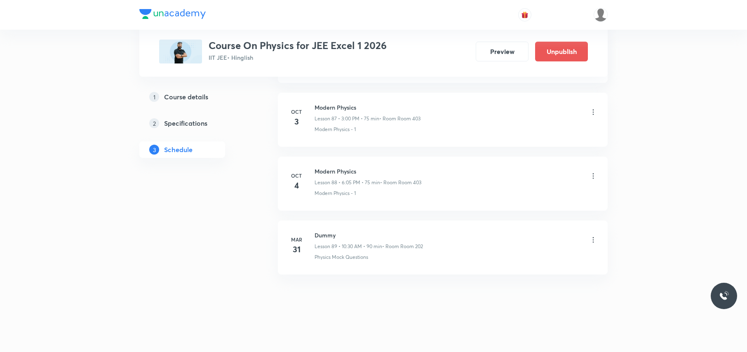
click at [595, 175] on icon at bounding box center [593, 176] width 8 height 8
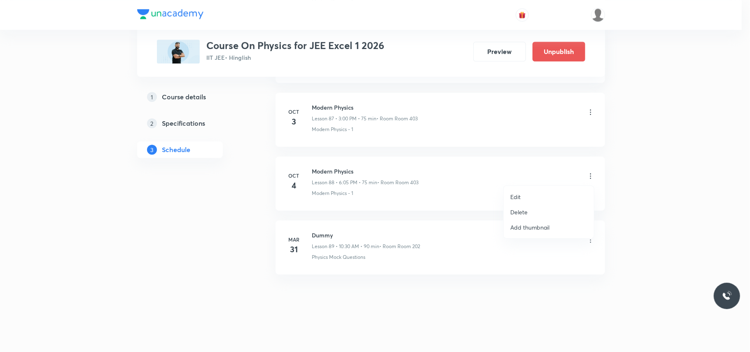
click at [519, 213] on p "Delete" at bounding box center [518, 212] width 17 height 9
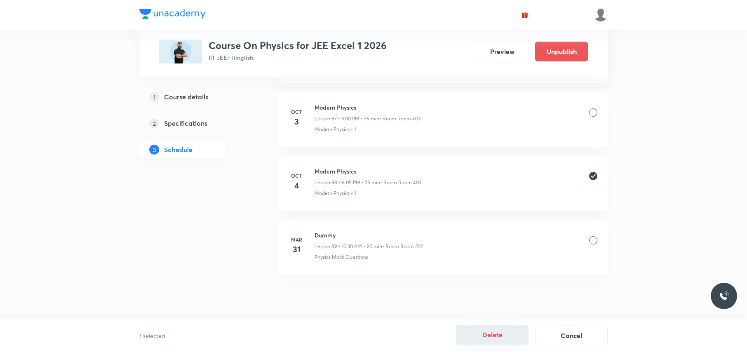
click at [479, 339] on button "Delete" at bounding box center [492, 335] width 73 height 20
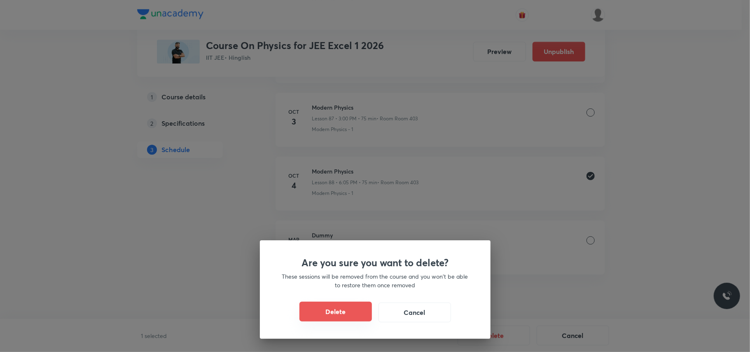
click at [323, 312] on button "Delete" at bounding box center [336, 312] width 73 height 20
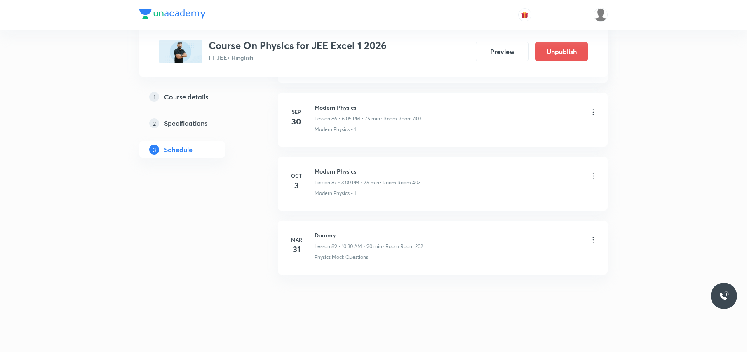
scroll to position [5987, 0]
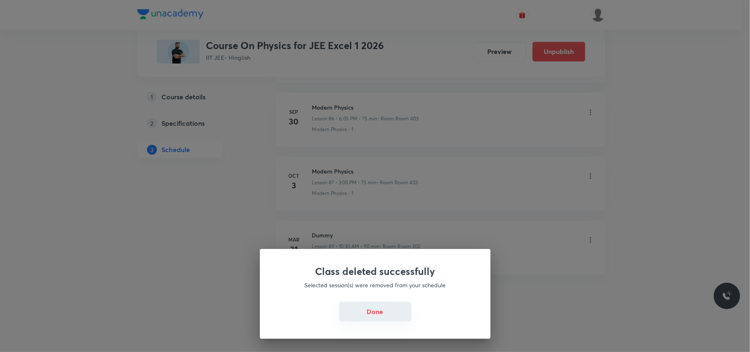
click at [354, 310] on button "Done" at bounding box center [375, 312] width 73 height 20
